Goal: Navigation & Orientation: Find specific page/section

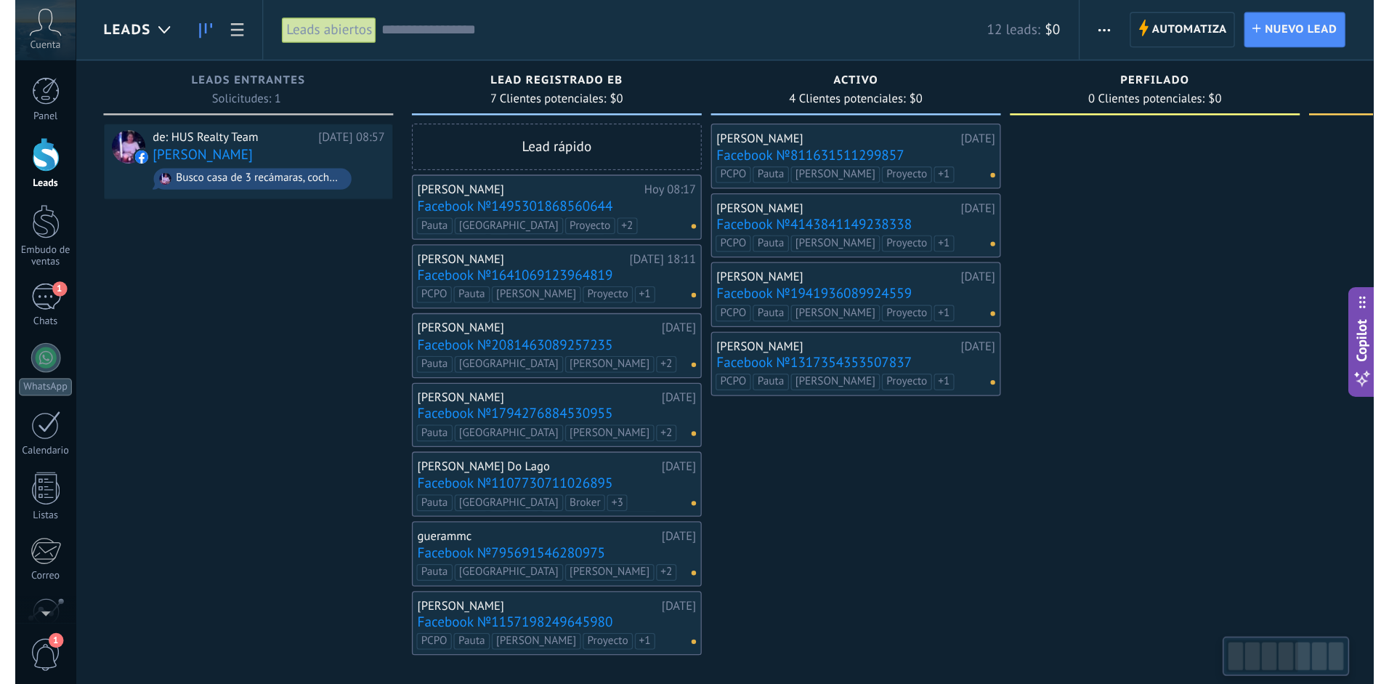
scroll to position [14, 0]
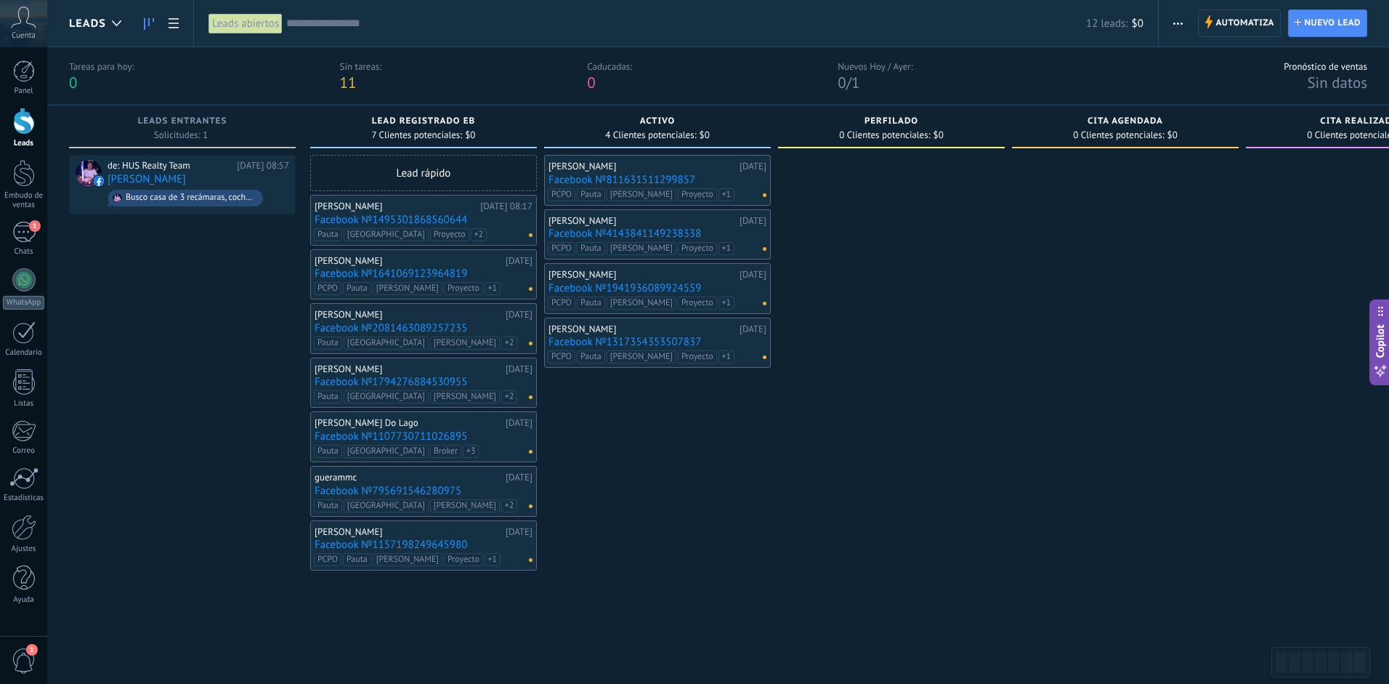
click at [306, 23] on input "text" at bounding box center [686, 23] width 800 height 15
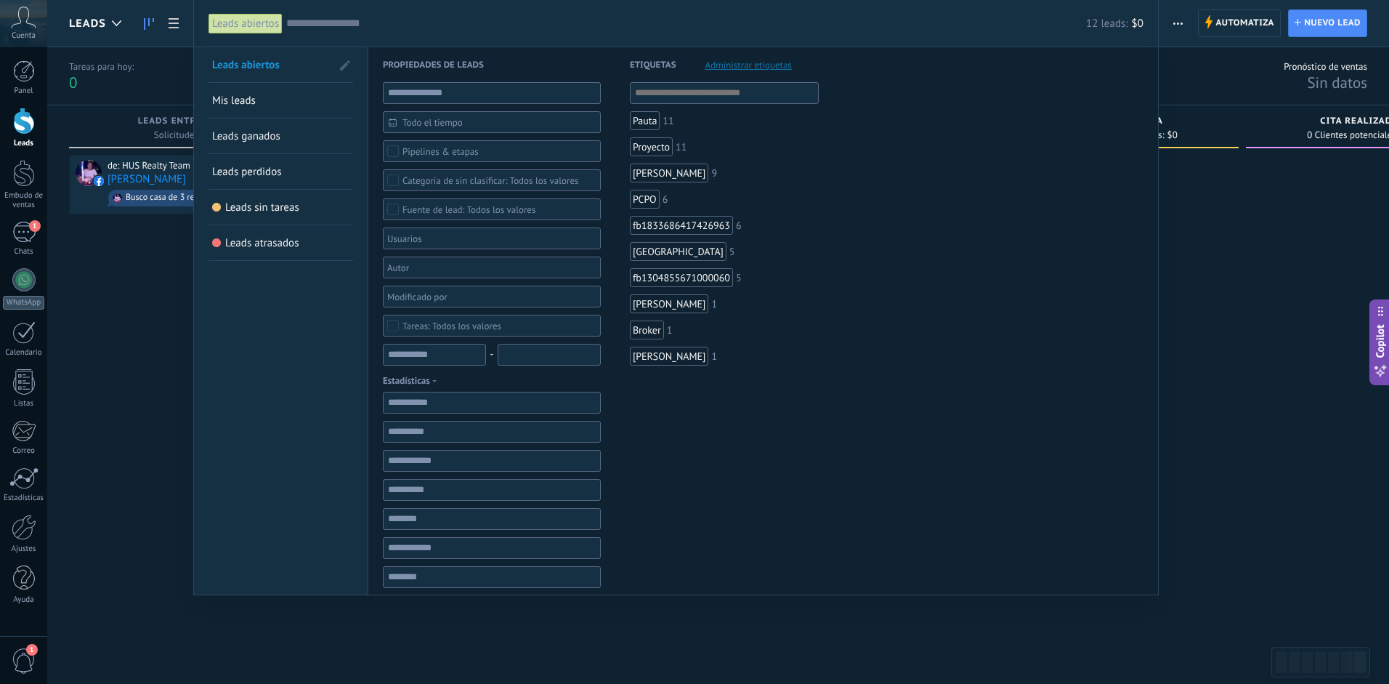
click at [166, 332] on div at bounding box center [694, 342] width 1389 height 684
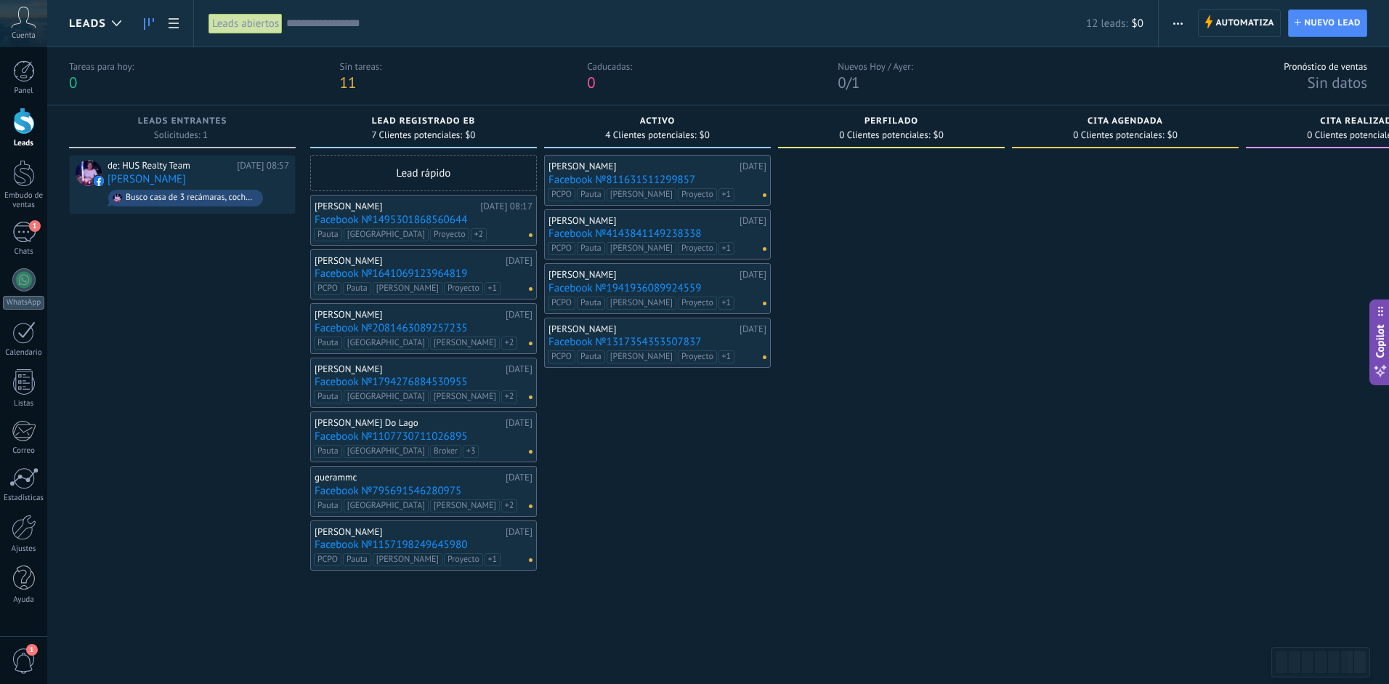
click at [25, 25] on icon at bounding box center [23, 18] width 25 height 22
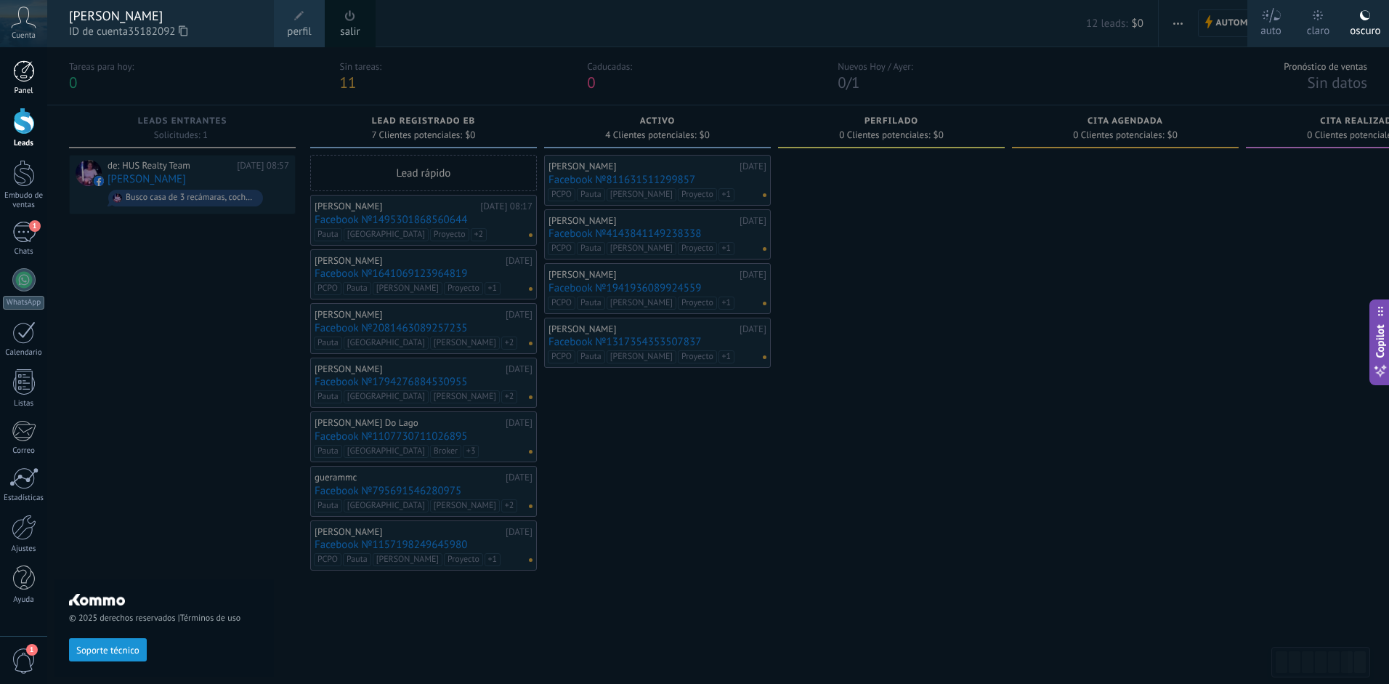
click at [22, 75] on div at bounding box center [24, 71] width 22 height 22
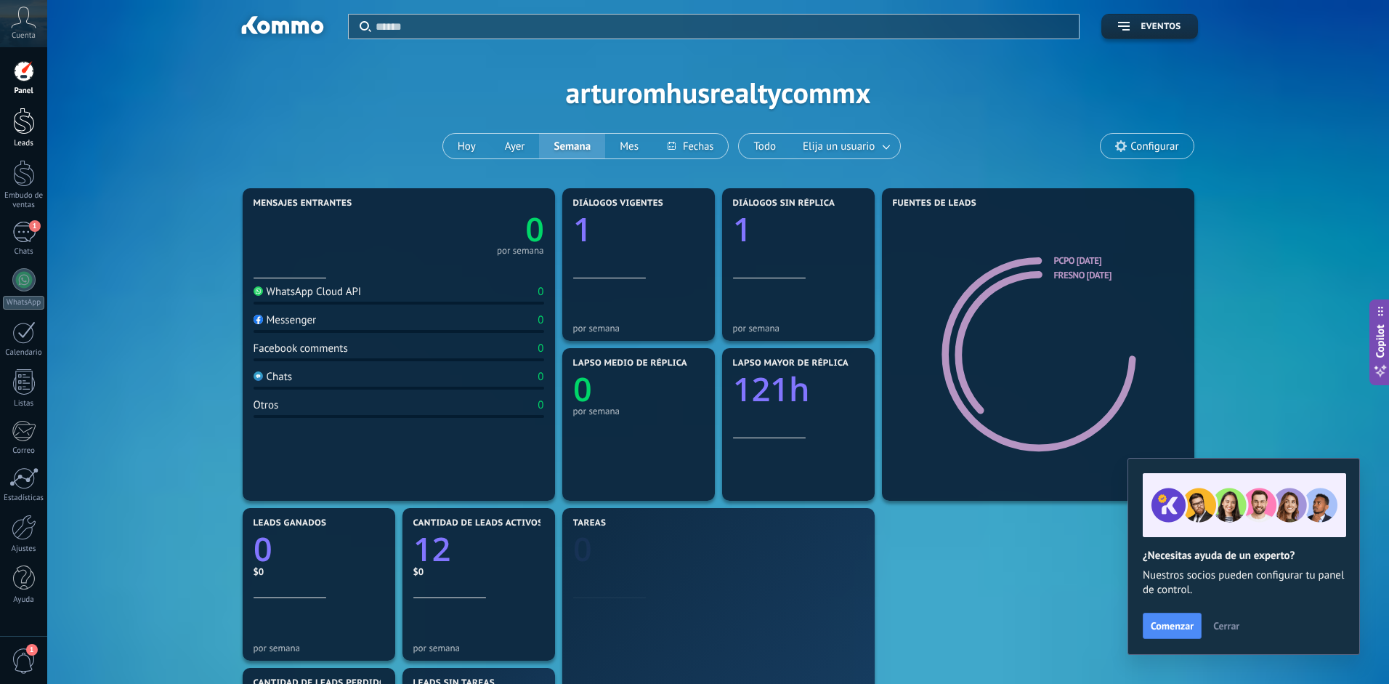
click at [23, 120] on div at bounding box center [24, 121] width 22 height 27
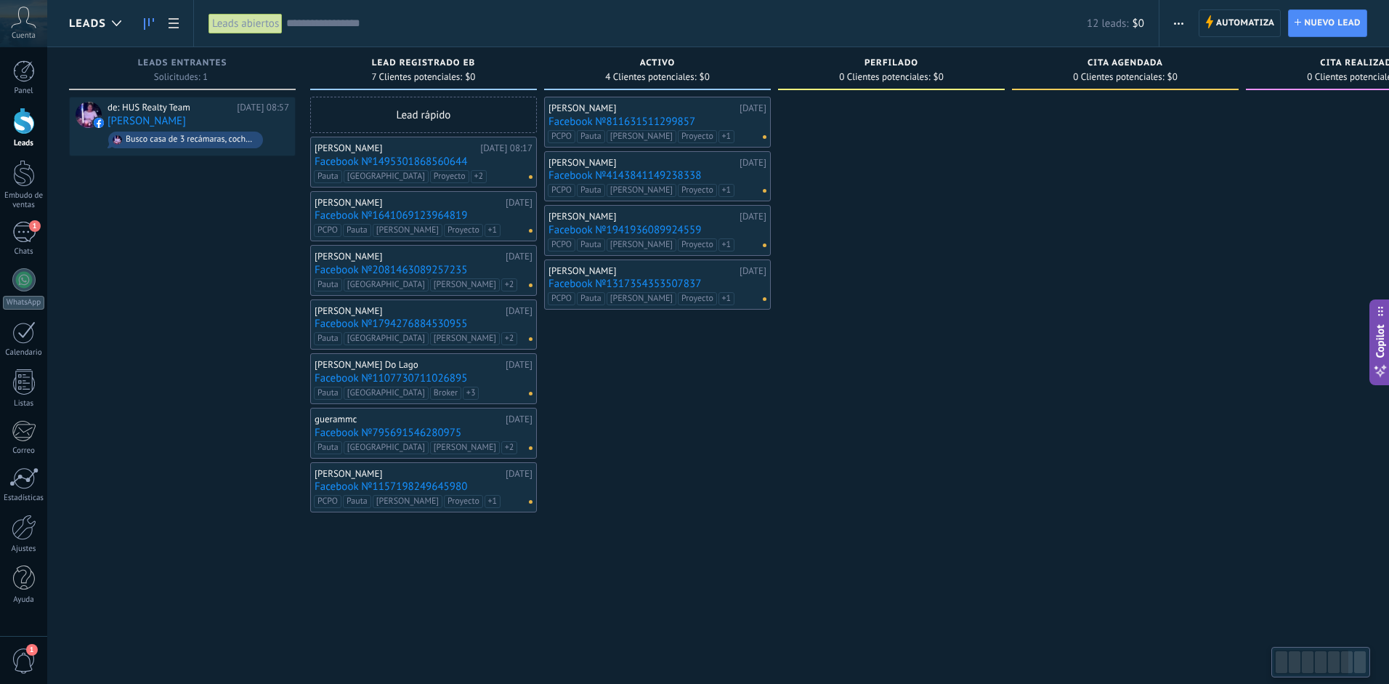
scroll to position [0, 1]
click at [687, 422] on div "[PERSON_NAME] [DATE] Facebook №811631511299857 PCPO [PERSON_NAME] Proyecto fb18…" at bounding box center [657, 344] width 227 height 494
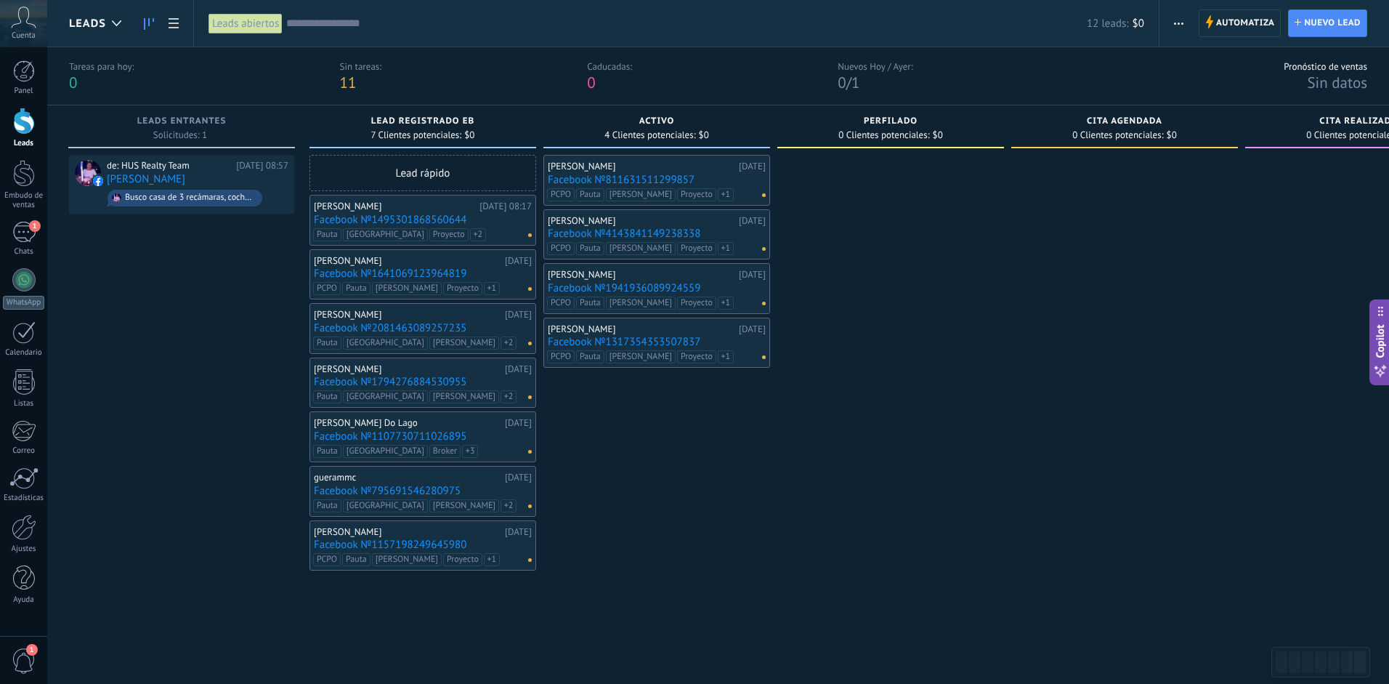
click at [830, 511] on div at bounding box center [891, 402] width 227 height 494
click at [378, 67] on div "Sin tareas:" at bounding box center [361, 66] width 42 height 12
click at [637, 94] on div "Tareas para [DATE]: 0 Sin tareas: 11 Caducadas: 0 Nuevos [DATE] / [DATE]: 0 / 1…" at bounding box center [718, 76] width 1342 height 58
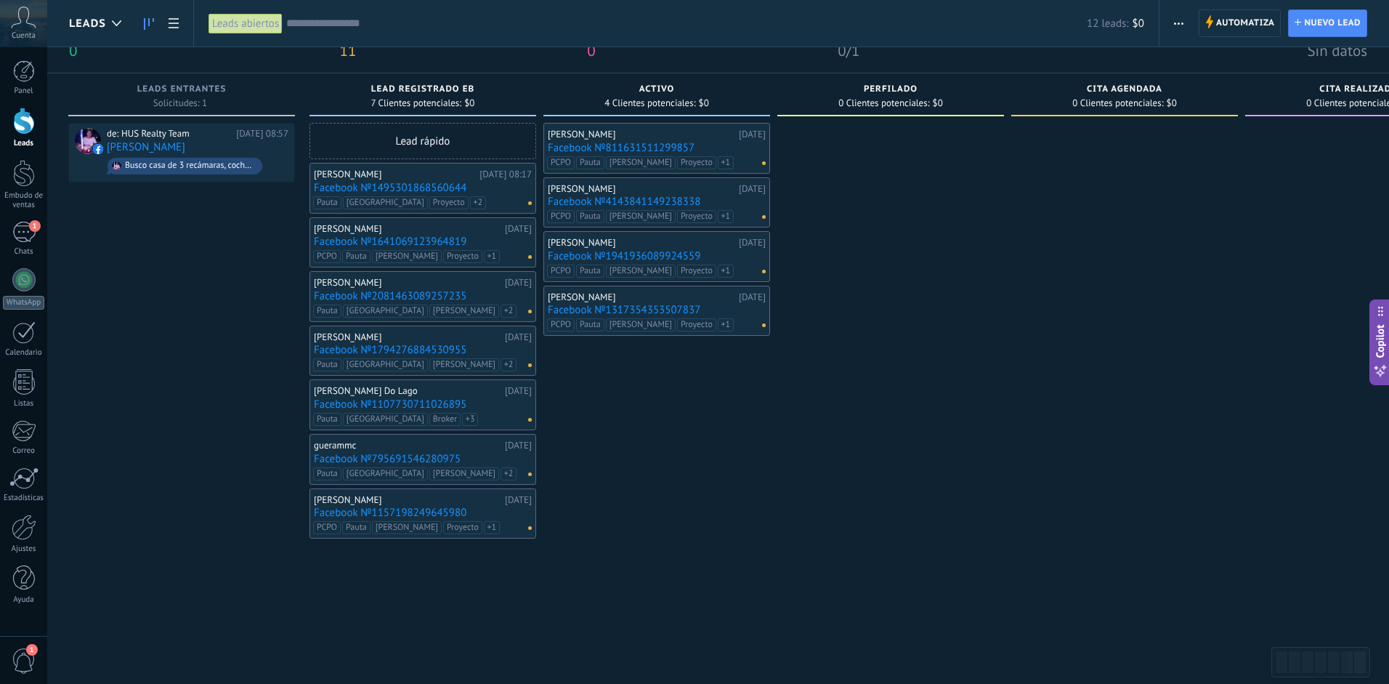
scroll to position [0, 0]
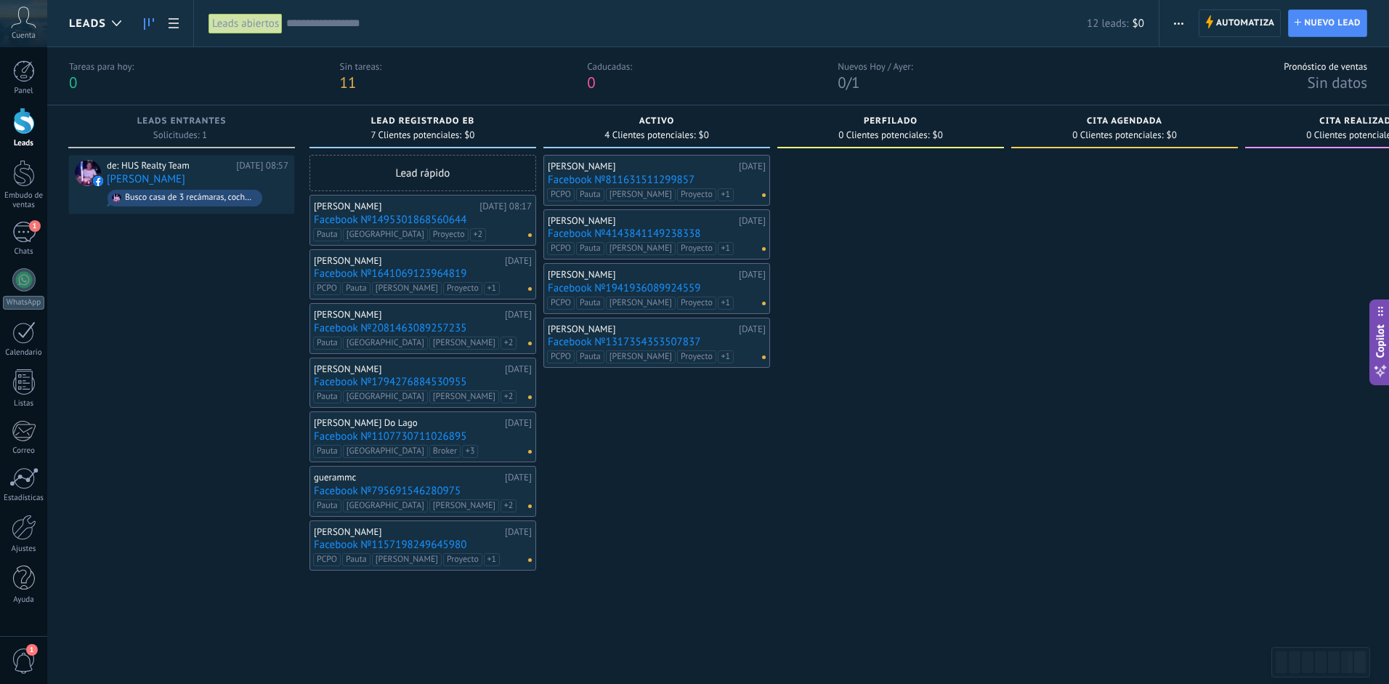
click at [700, 470] on div "[PERSON_NAME] [DATE] Facebook №811631511299857 PCPO [PERSON_NAME] Proyecto fb18…" at bounding box center [657, 402] width 227 height 494
